Goal: Navigation & Orientation: Find specific page/section

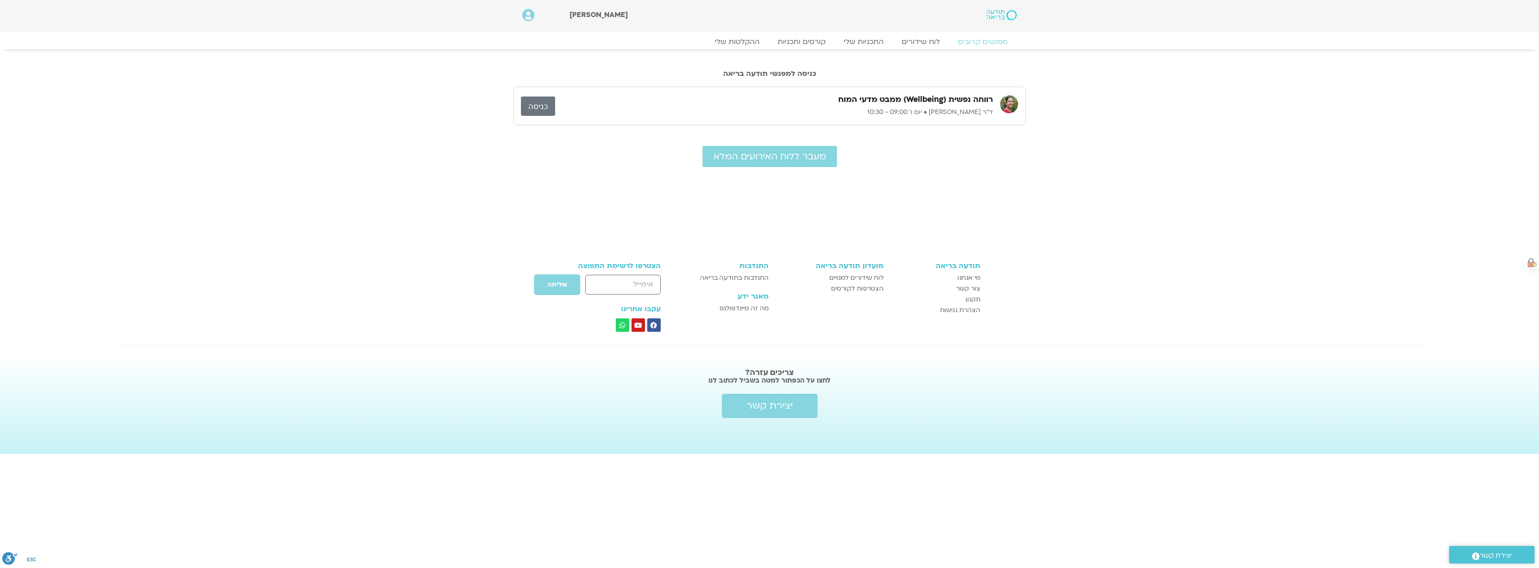
click at [537, 105] on link "כניסה" at bounding box center [538, 106] width 34 height 19
click at [793, 165] on link "מעבר ללוח האירועים המלא" at bounding box center [769, 156] width 134 height 21
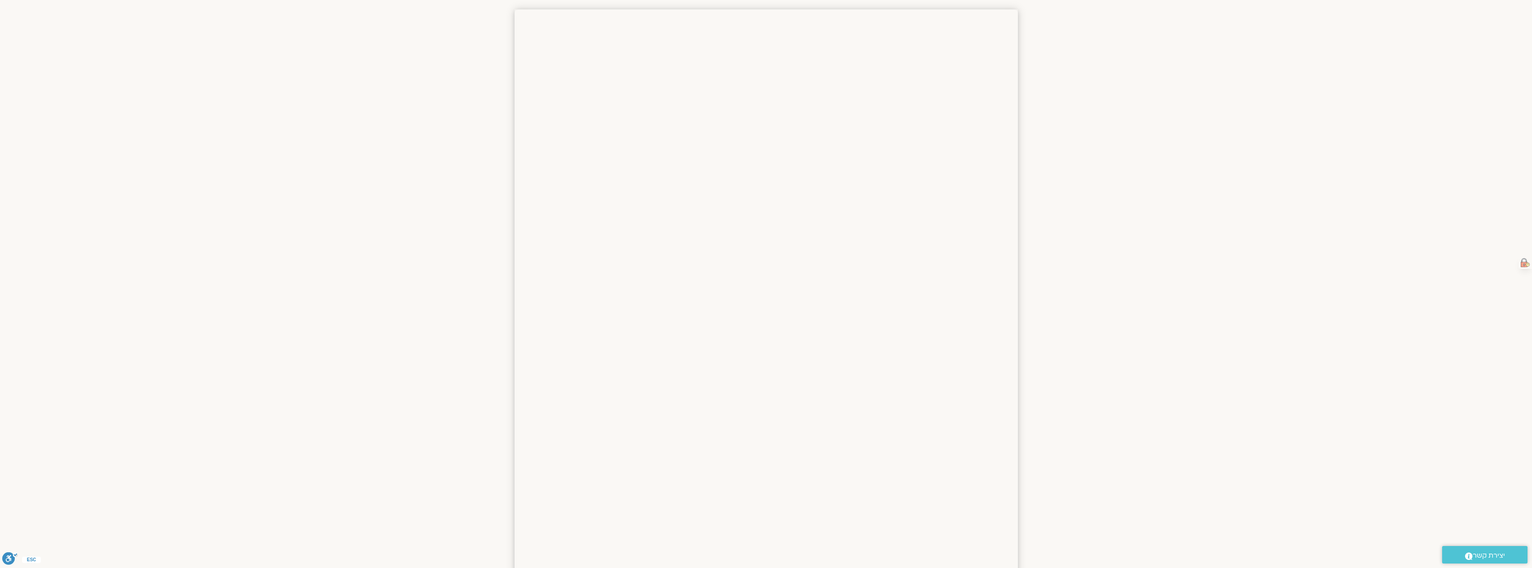
scroll to position [275, 0]
